Goal: Navigation & Orientation: Find specific page/section

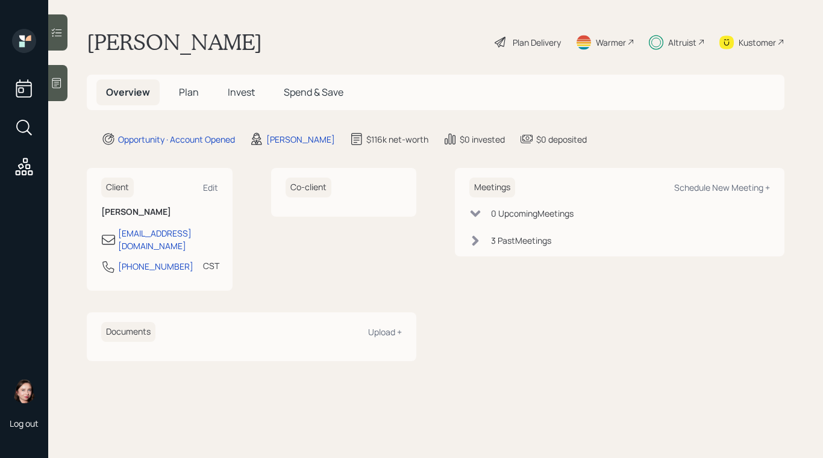
click at [198, 95] on h5 "Plan" at bounding box center [188, 93] width 39 height 26
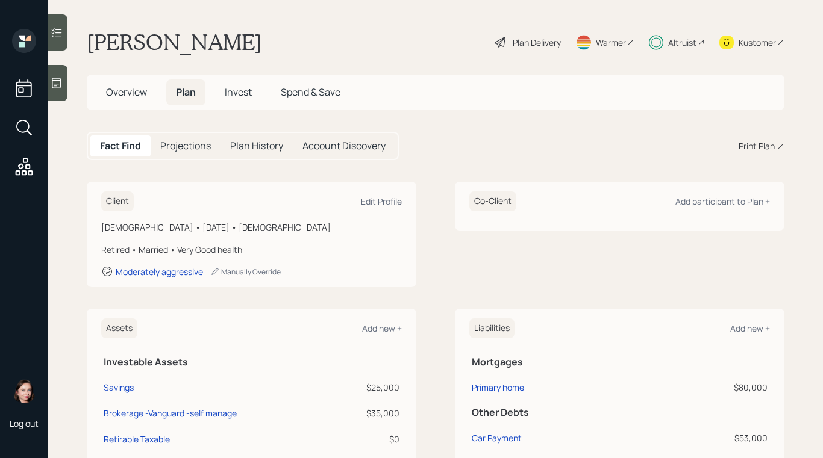
click at [258, 87] on h5 "Invest" at bounding box center [238, 93] width 46 height 26
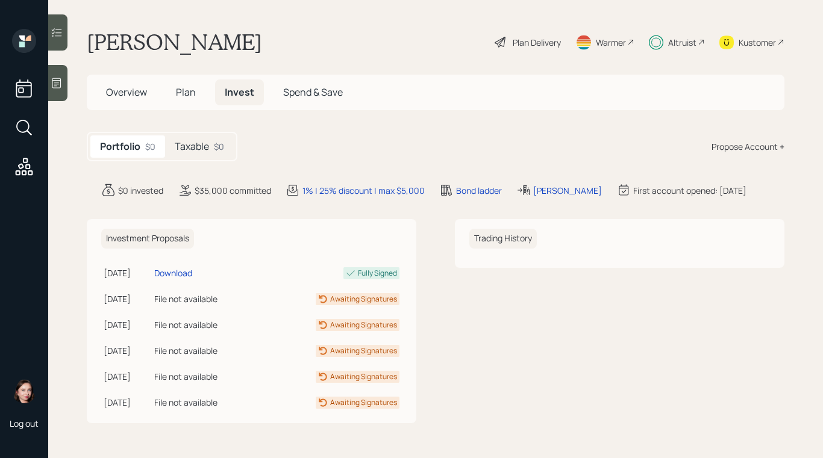
click at [204, 144] on h5 "Taxable" at bounding box center [192, 146] width 34 height 11
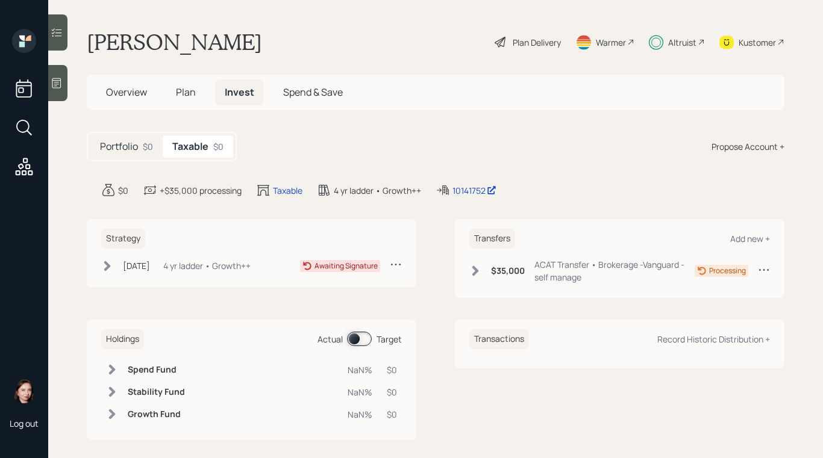
click at [113, 270] on icon at bounding box center [107, 266] width 12 height 12
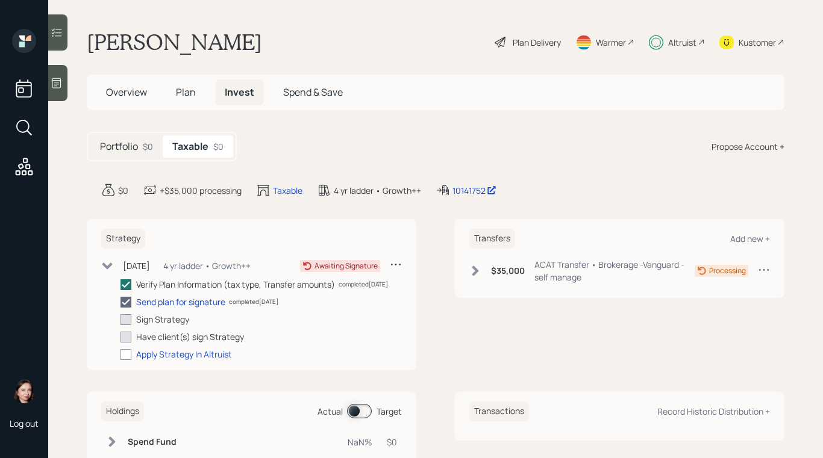
click at [134, 95] on span "Overview" at bounding box center [126, 92] width 41 height 13
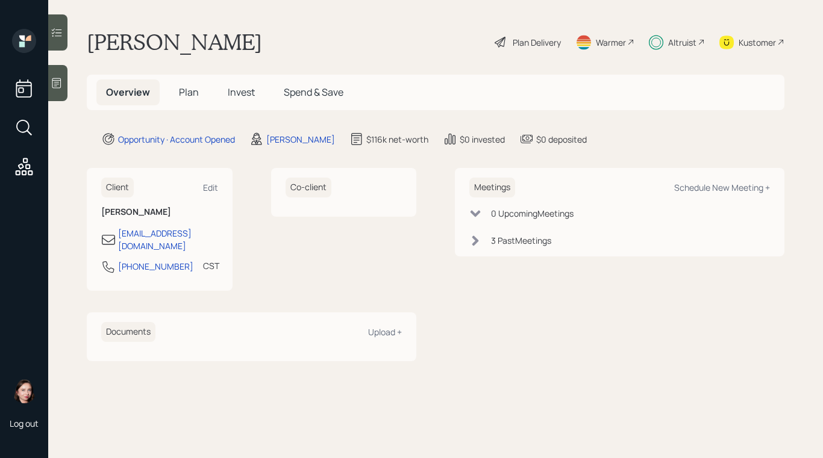
click at [372, 31] on div "[PERSON_NAME] Plan Delivery Warmer Altruist Kustomer" at bounding box center [435, 42] width 697 height 27
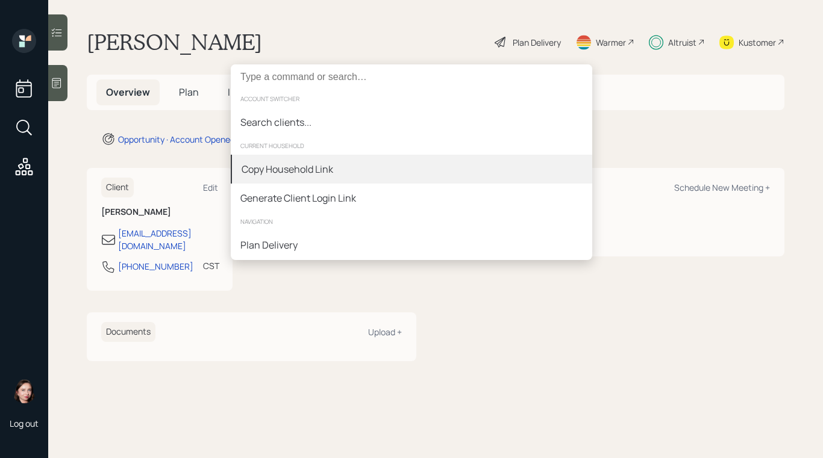
click at [341, 169] on div "Copy Household Link" at bounding box center [411, 169] width 361 height 29
